Goal: Transaction & Acquisition: Purchase product/service

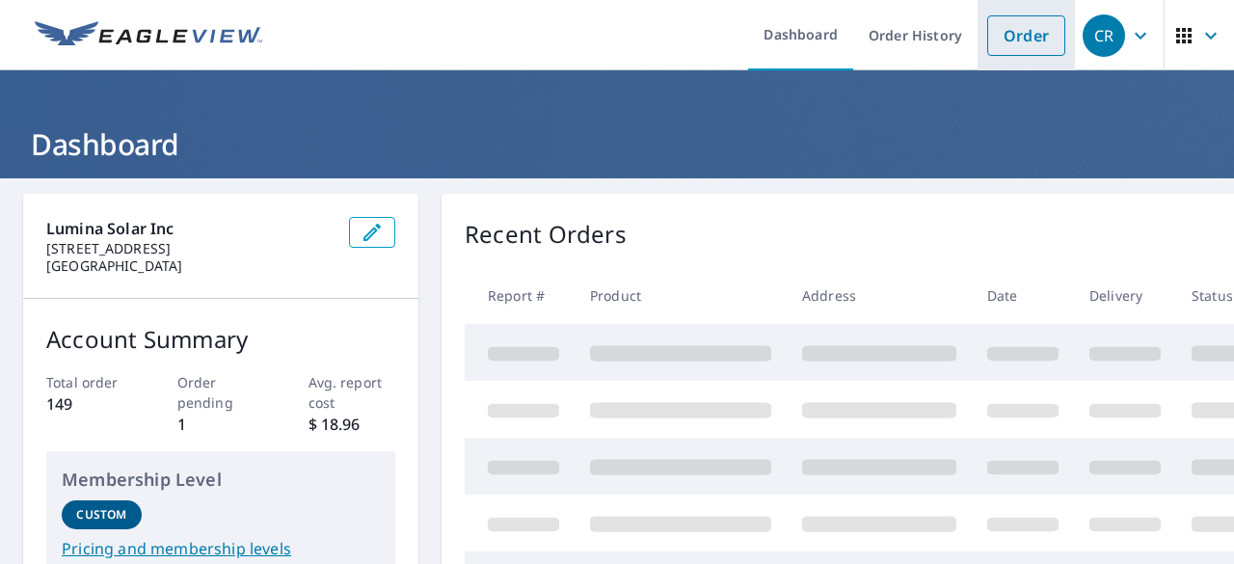
click at [1023, 35] on link "Order" at bounding box center [1026, 35] width 78 height 40
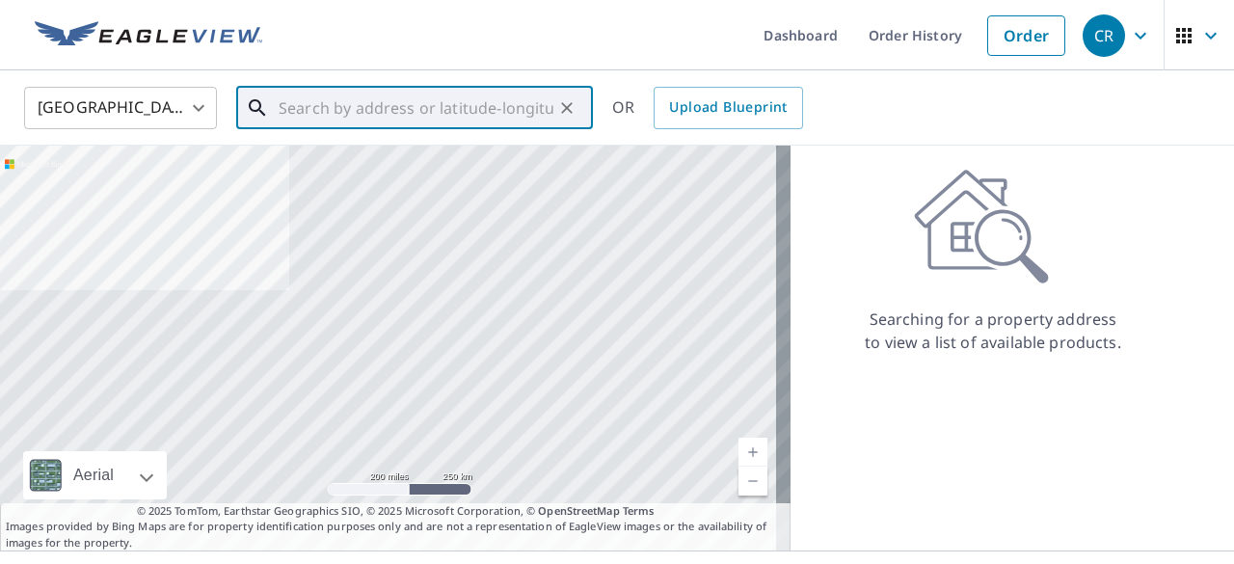
click at [422, 111] on input "text" at bounding box center [416, 108] width 275 height 54
paste input "[STREET_ADDRESS][US_STATE]"
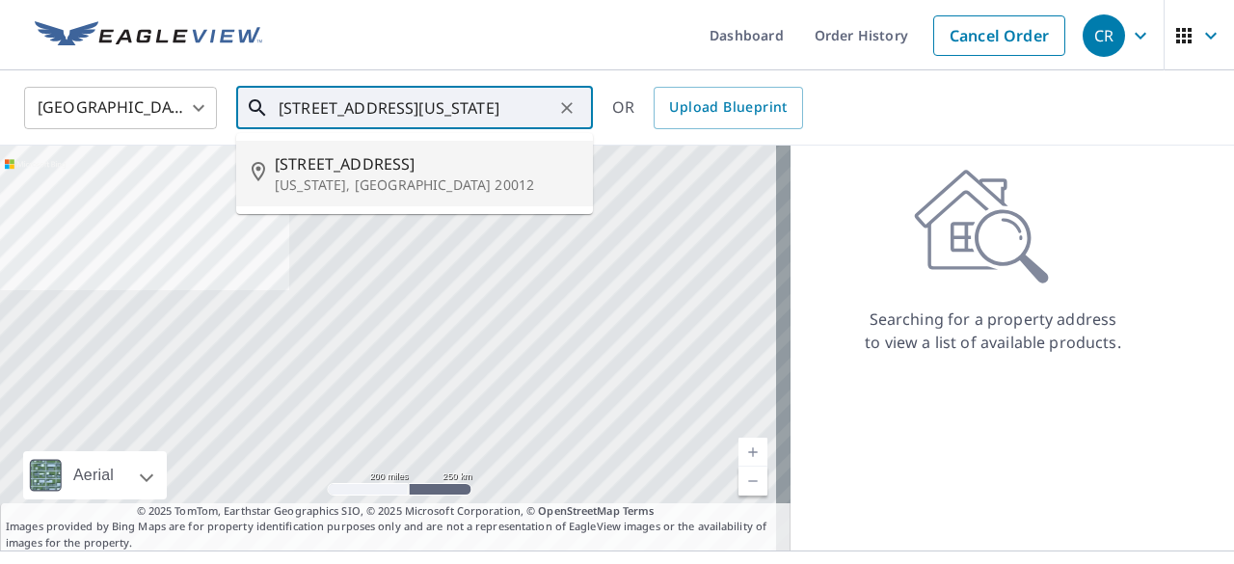
click at [351, 167] on span "[STREET_ADDRESS]" at bounding box center [426, 163] width 303 height 23
type input "[STREET_ADDRESS][US_STATE]"
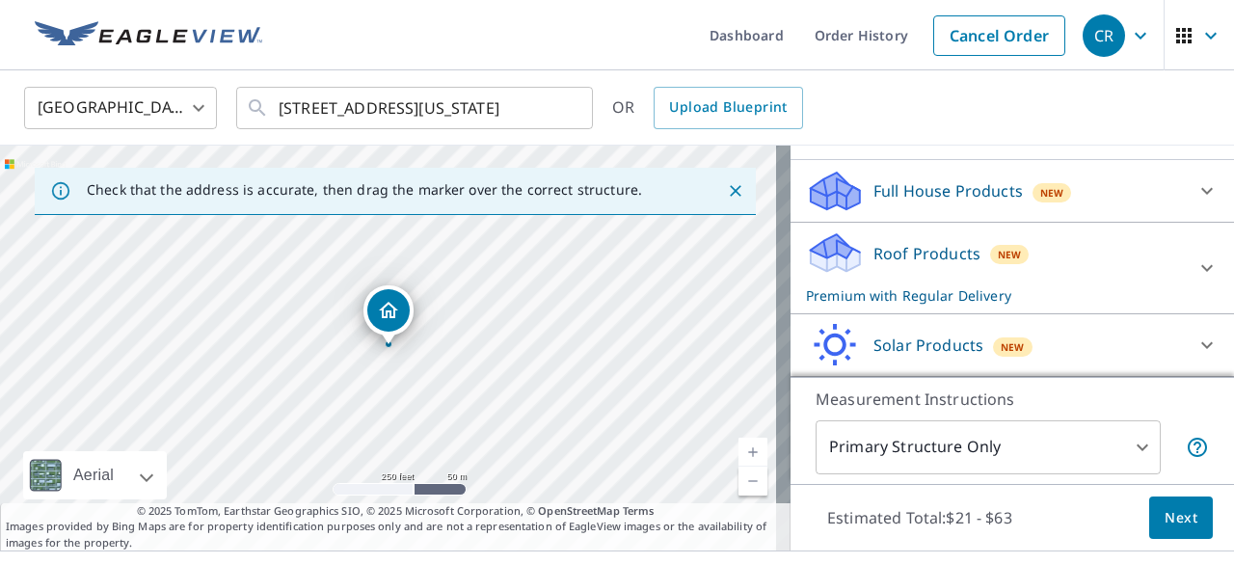
scroll to position [193, 0]
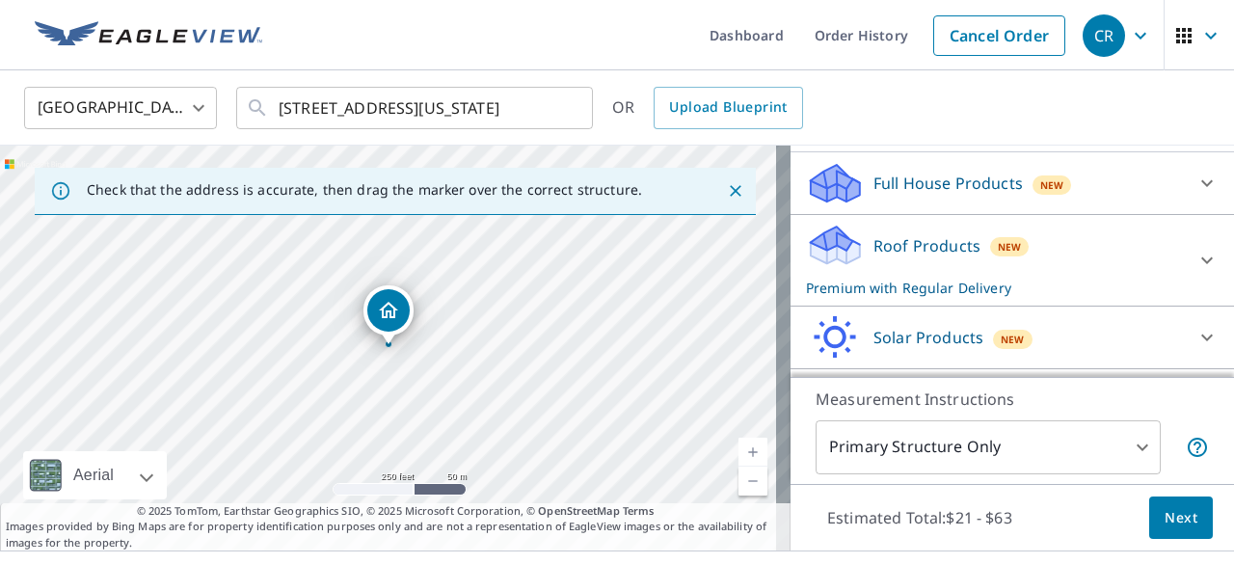
click at [1195, 272] on icon at bounding box center [1206, 260] width 23 height 23
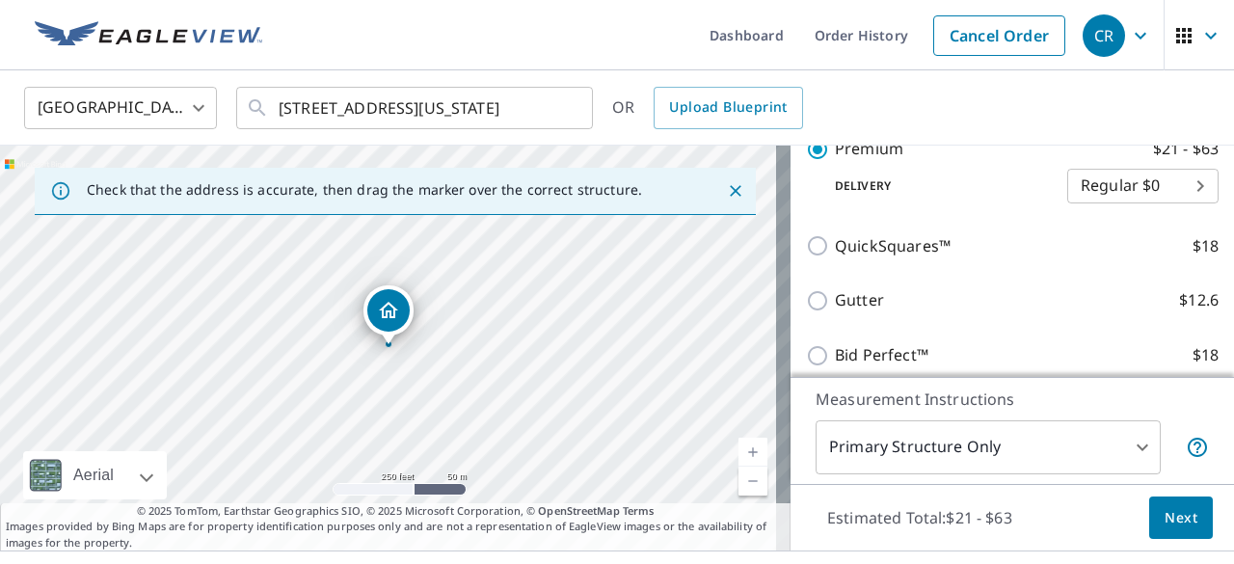
scroll to position [482, 0]
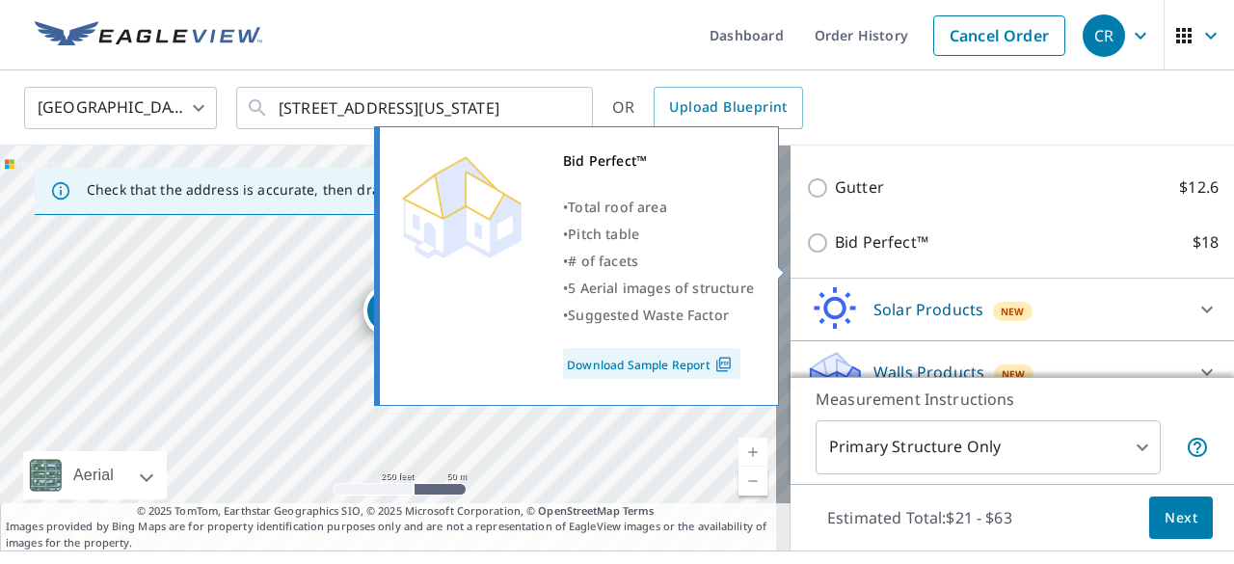
click at [806, 255] on input "Bid Perfect™ $18" at bounding box center [820, 242] width 29 height 23
checkbox input "true"
type input "1"
checkbox input "false"
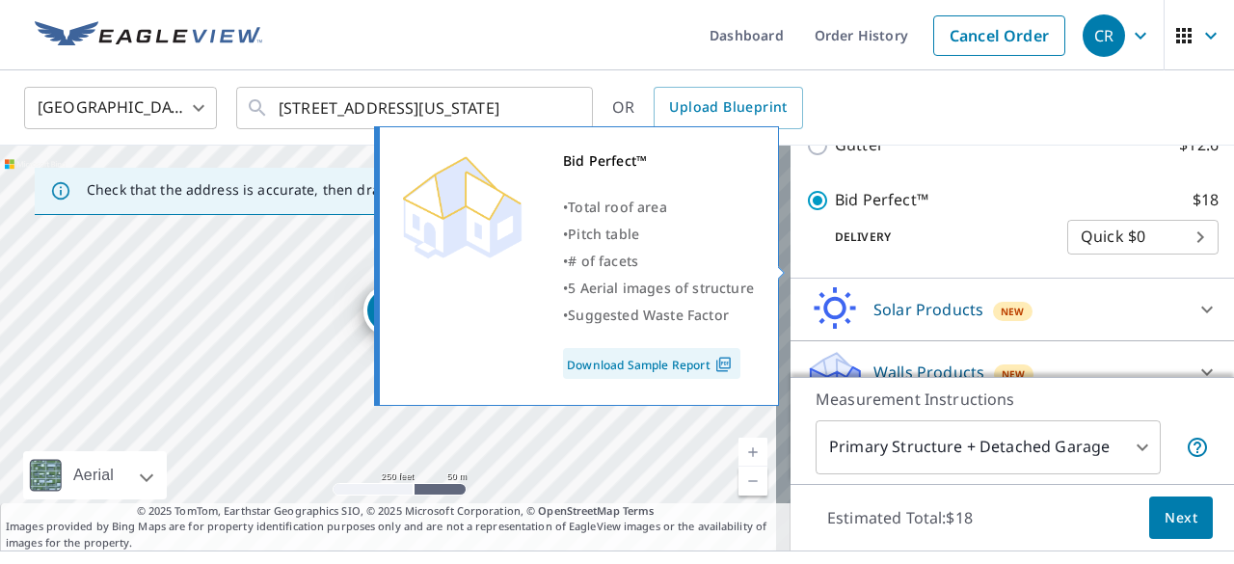
scroll to position [440, 0]
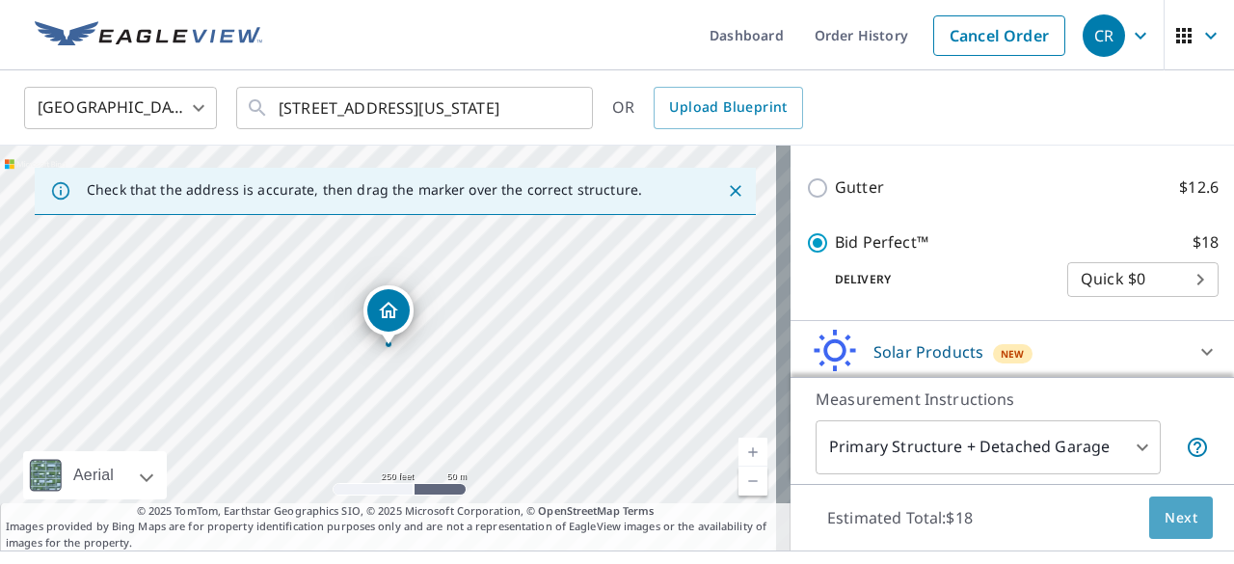
click at [1165, 514] on span "Next" at bounding box center [1181, 518] width 33 height 24
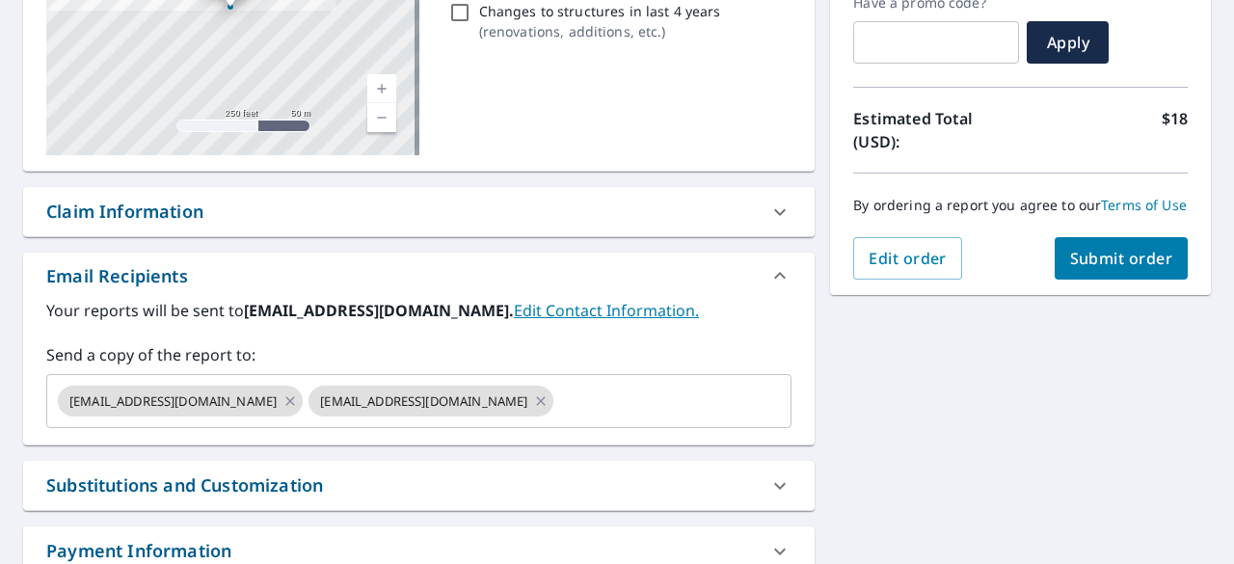
scroll to position [386, 0]
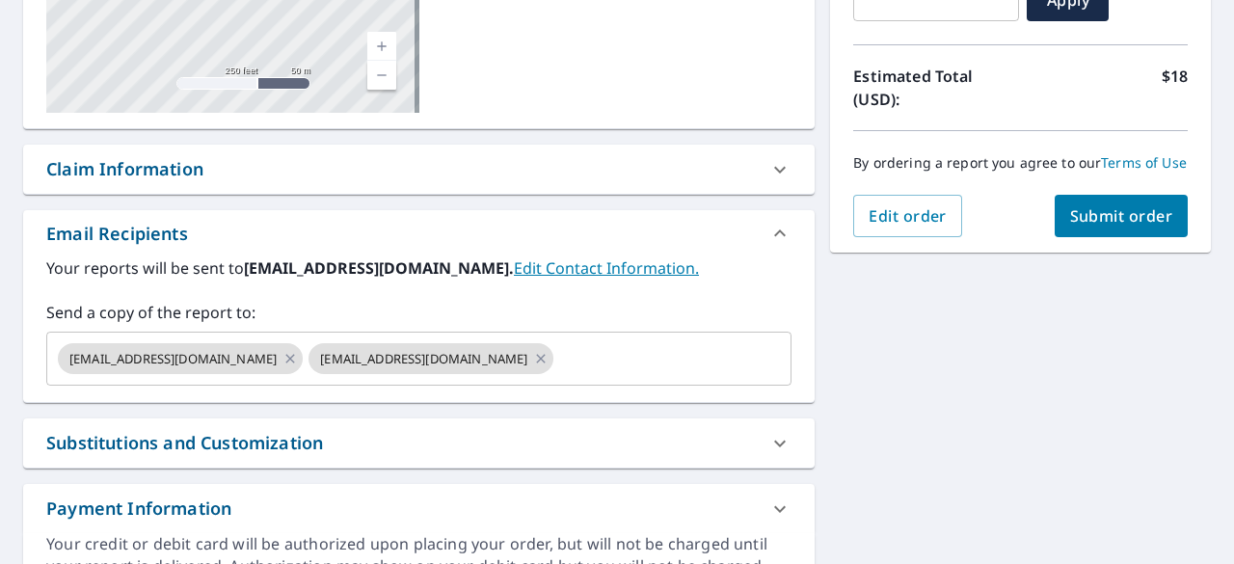
click at [1113, 225] on span "Submit order" at bounding box center [1121, 215] width 103 height 21
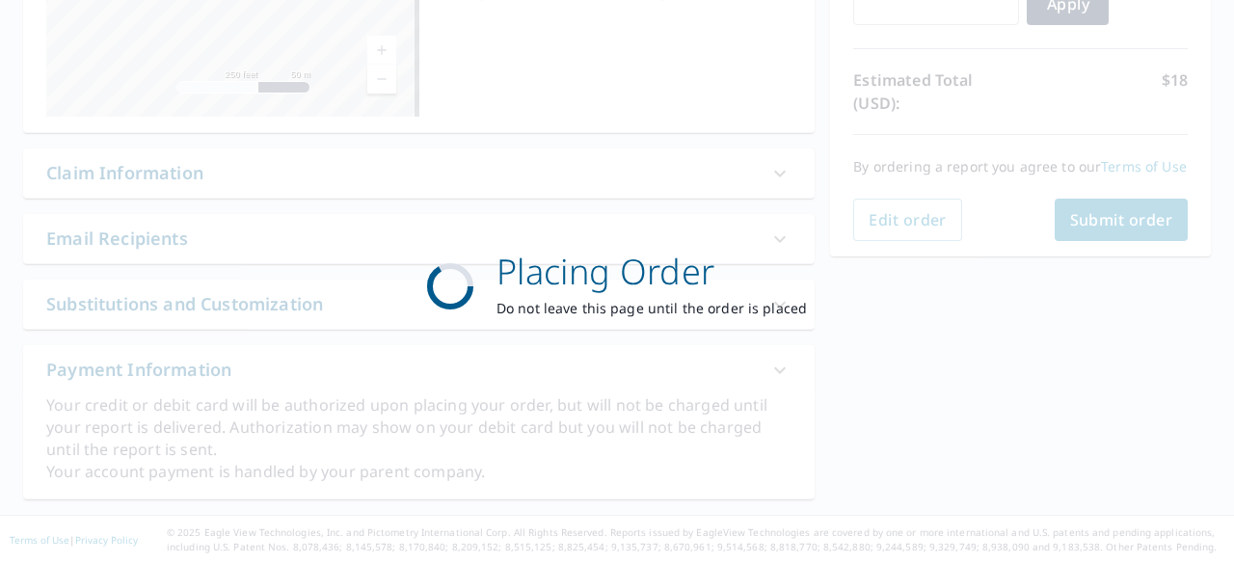
scroll to position [379, 0]
